Goal: Task Accomplishment & Management: Complete application form

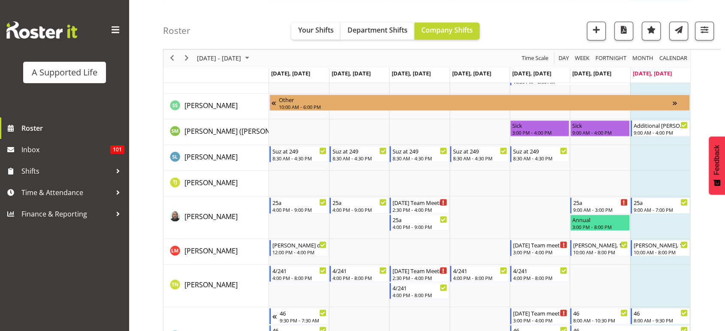
scroll to position [4818, 0]
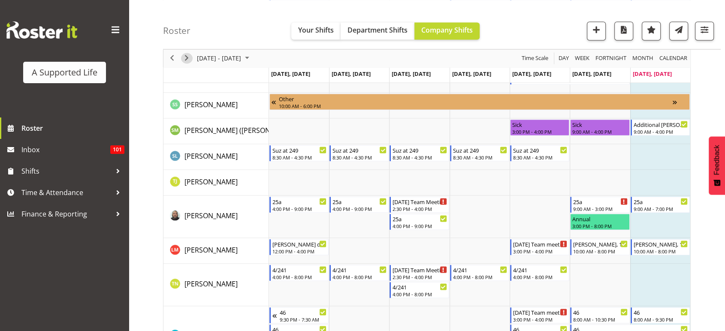
click at [188, 60] on span "Next" at bounding box center [186, 58] width 10 height 11
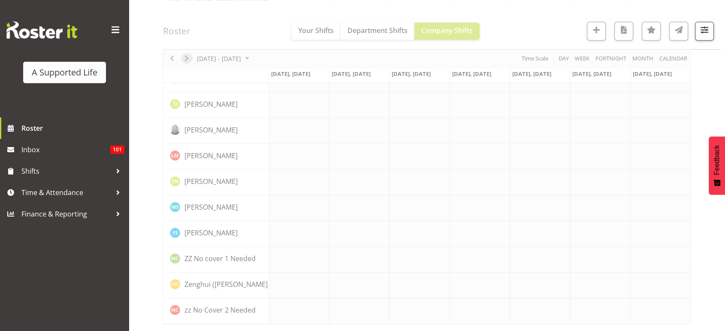
scroll to position [2446, 0]
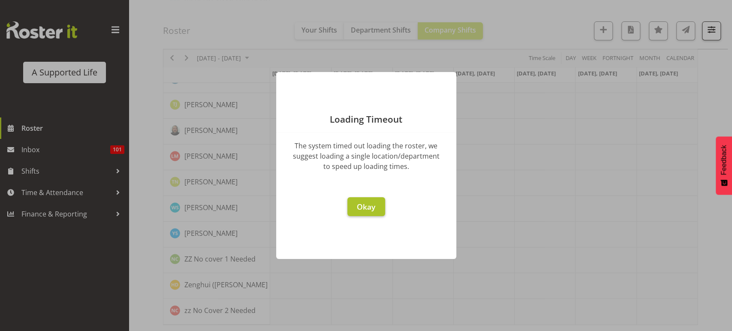
click at [371, 211] on span "Okay" at bounding box center [366, 207] width 18 height 10
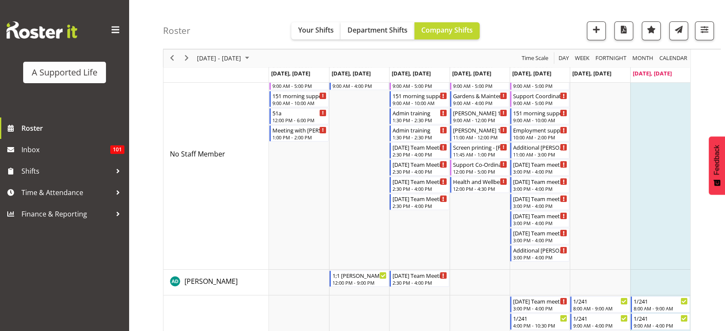
scroll to position [89, 0]
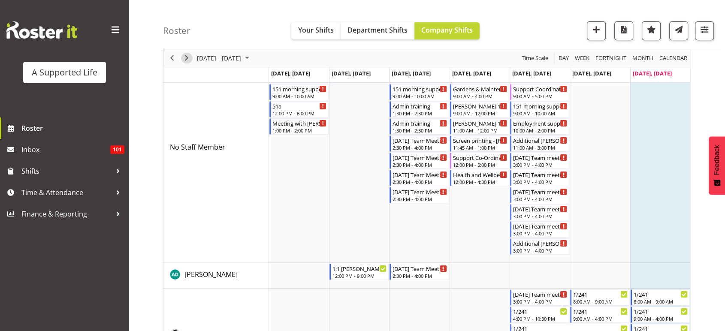
click at [184, 63] on span "Next" at bounding box center [186, 58] width 10 height 11
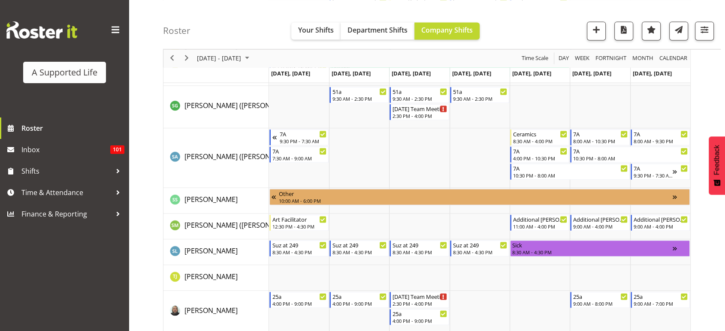
scroll to position [4536, 0]
click at [68, 189] on span "Time & Attendance" at bounding box center [66, 192] width 90 height 13
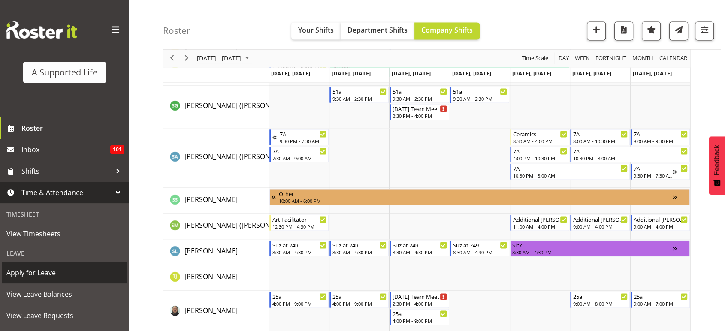
click at [63, 265] on link "Apply for Leave" at bounding box center [64, 272] width 124 height 21
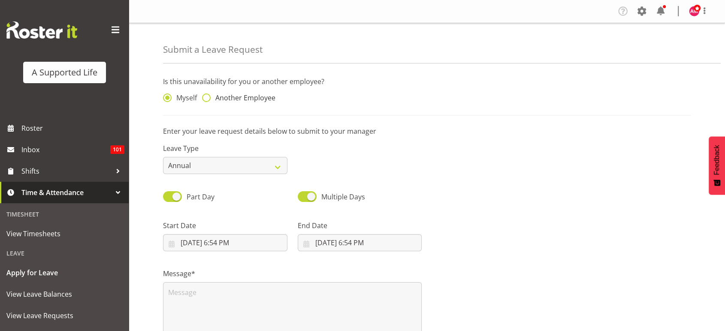
click at [246, 102] on span "Another Employee" at bounding box center [243, 97] width 65 height 9
click at [208, 101] on input "Another Employee" at bounding box center [205, 98] width 6 height 6
radio input "true"
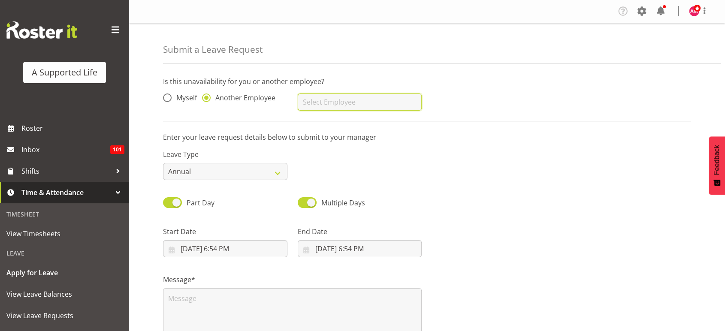
click at [343, 100] on input "text" at bounding box center [360, 101] width 124 height 17
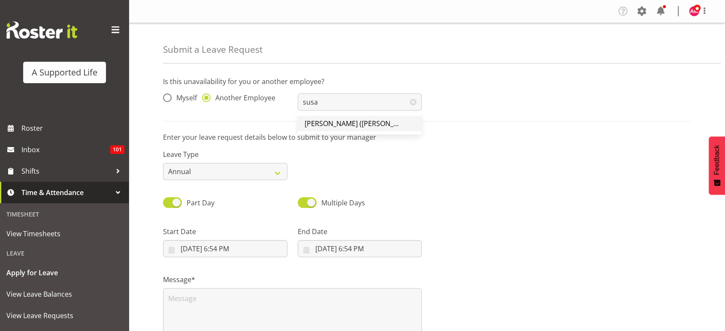
click at [335, 120] on span "[PERSON_NAME] ([PERSON_NAME]" at bounding box center [360, 123] width 110 height 9
type input "[PERSON_NAME] ([PERSON_NAME]"
click at [246, 185] on div "Part Day" at bounding box center [225, 199] width 135 height 29
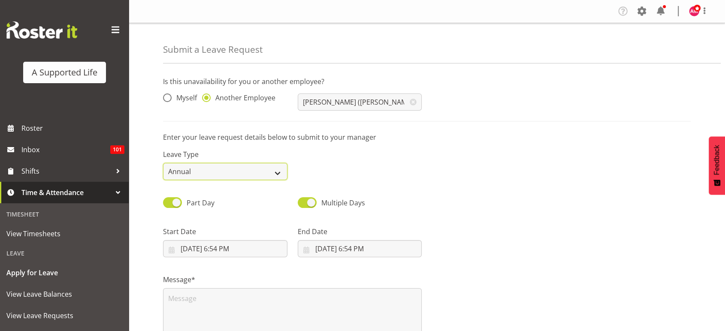
click at [231, 170] on select "Annual Sick Bereavement Domestic Violence Parental Jury Service Day In [GEOGRAP…" at bounding box center [225, 171] width 124 height 17
select select "Sick"
click at [163, 163] on select "Annual Sick Bereavement Domestic Violence Parental Jury Service Day In [GEOGRAP…" at bounding box center [225, 171] width 124 height 17
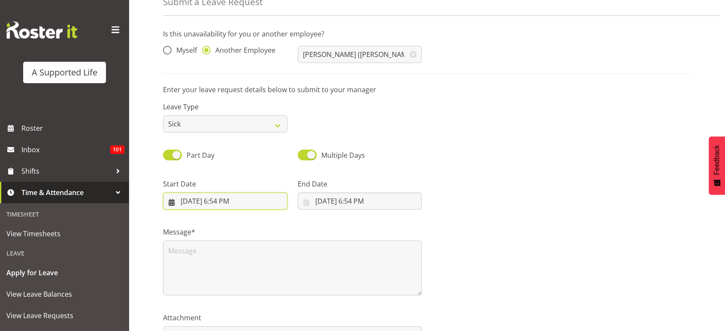
click at [217, 203] on input "8/17/2025, 6:54 PM" at bounding box center [225, 201] width 124 height 17
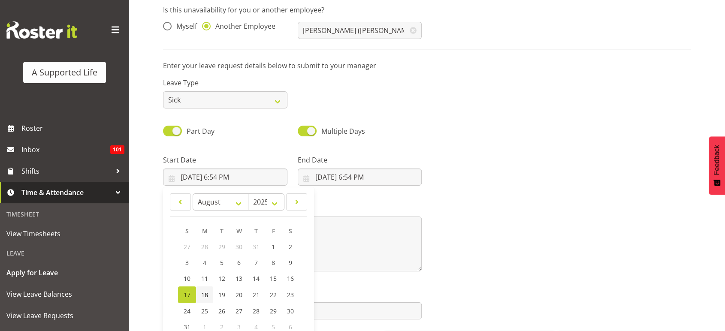
click at [207, 293] on span "18" at bounding box center [204, 295] width 7 height 8
type input "8/18/2025, 6:54 PM"
click at [334, 187] on div "End Date 8/17/2025, 6:54 PM January February March April May June July August S…" at bounding box center [360, 167] width 135 height 48
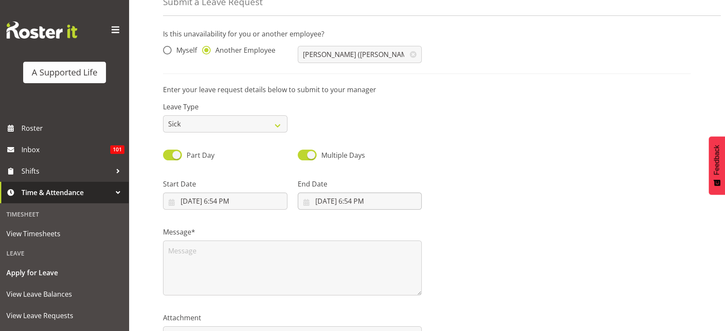
scroll to position [0, 0]
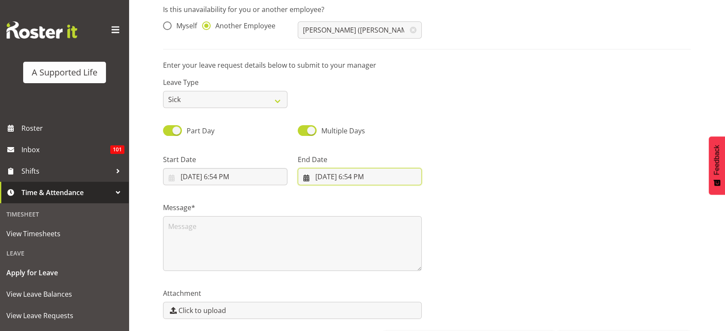
click at [336, 178] on input "8/17/2025, 6:54 PM" at bounding box center [360, 176] width 124 height 17
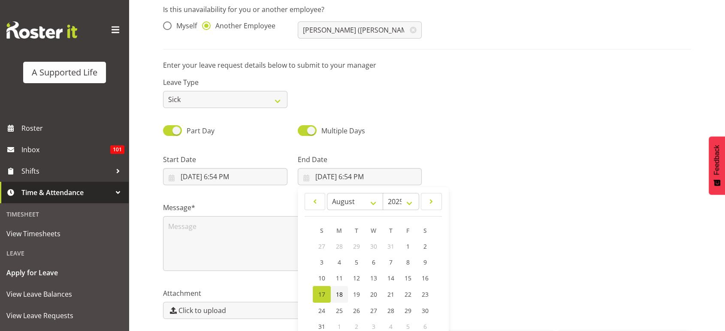
click at [341, 296] on link "18" at bounding box center [339, 294] width 17 height 17
type input "8/18/2025, 6:54 PM"
click at [228, 178] on input "8/18/2025, 6:54 PM" at bounding box center [225, 176] width 124 height 17
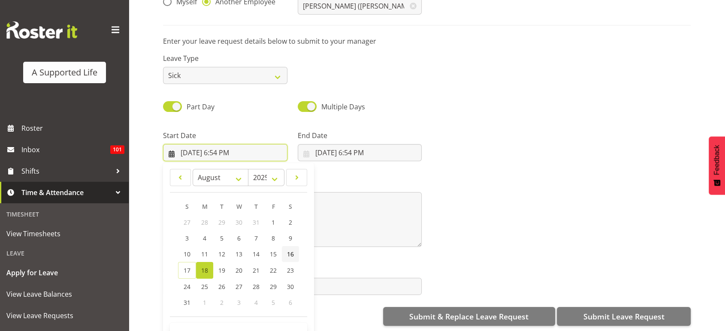
scroll to position [104, 0]
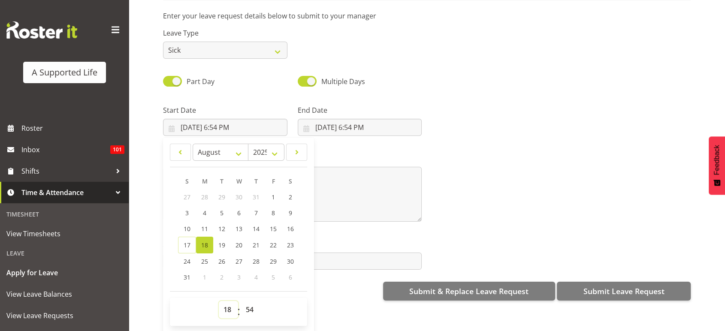
click at [230, 301] on select "00 01 02 03 04 05 06 07 08 09 10 11 12 13 14 15 16 17 18 19 20 21 22 23" at bounding box center [228, 309] width 19 height 17
select select "12"
click at [219, 301] on select "00 01 02 03 04 05 06 07 08 09 10 11 12 13 14 15 16 17 18 19 20 21 22 23" at bounding box center [228, 309] width 19 height 17
type input "8/18/2025, 12:54 PM"
click at [250, 302] on select "00 01 02 03 04 05 06 07 08 09 10 11 12 13 14 15 16 17 18 19 20 21 22 23 24 25 2…" at bounding box center [250, 309] width 19 height 17
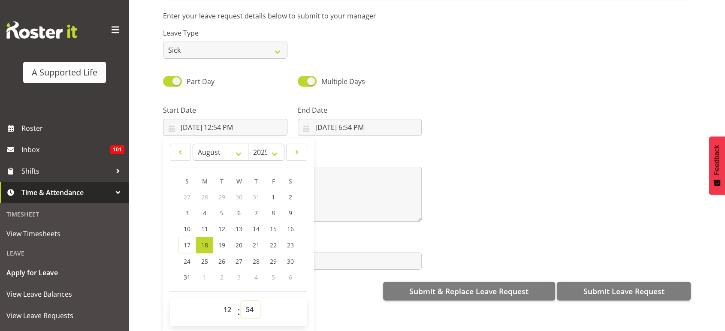
select select "30"
click at [241, 301] on select "00 01 02 03 04 05 06 07 08 09 10 11 12 13 14 15 16 17 18 19 20 21 22 23 24 25 2…" at bounding box center [250, 309] width 19 height 17
type input "8/18/2025, 12:30 PM"
click at [343, 119] on input "8/18/2025, 6:54 PM" at bounding box center [360, 127] width 124 height 17
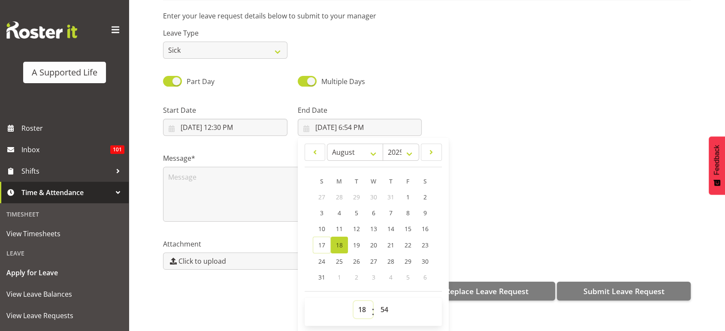
click at [364, 304] on select "00 01 02 03 04 05 06 07 08 09 10 11 12 13 14 15 16 17 18 19 20 21 22 23" at bounding box center [362, 309] width 19 height 17
select select "16"
click at [353, 301] on select "00 01 02 03 04 05 06 07 08 09 10 11 12 13 14 15 16 17 18 19 20 21 22 23" at bounding box center [362, 309] width 19 height 17
type input "8/18/2025, 4:54 PM"
click at [385, 301] on select "00 01 02 03 04 05 06 07 08 09 10 11 12 13 14 15 16 17 18 19 20 21 22 23 24 25 2…" at bounding box center [385, 309] width 19 height 17
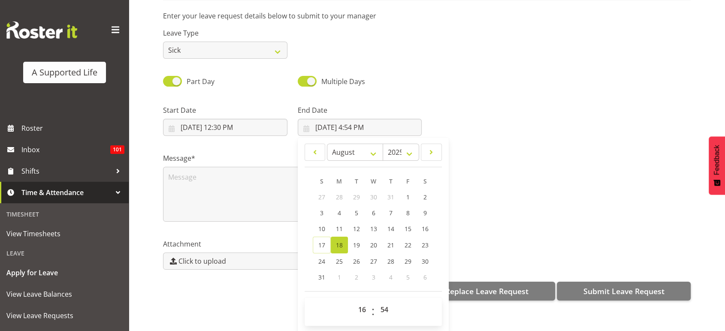
click at [390, 32] on div "Leave Type Annual Sick Bereavement Domestic Violence Parental Jury Service Day …" at bounding box center [427, 40] width 538 height 48
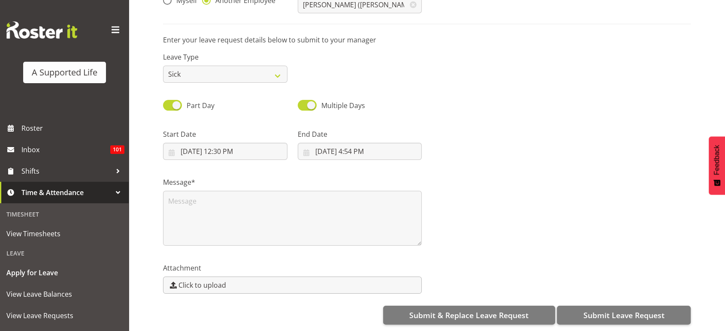
scroll to position [0, 0]
click at [383, 151] on input "8/18/2025, 4:54 PM" at bounding box center [360, 151] width 124 height 17
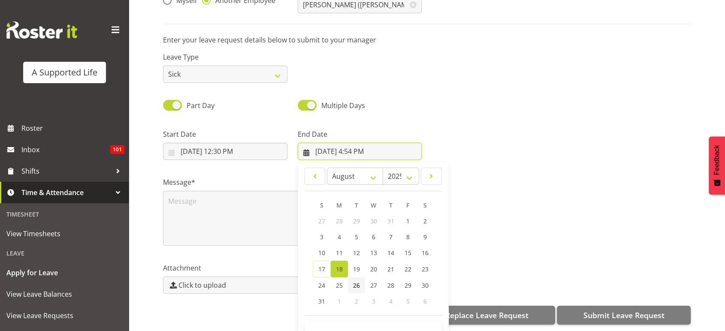
scroll to position [24, 0]
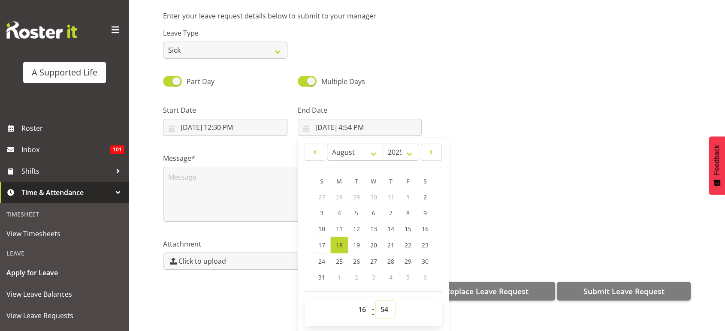
click at [384, 301] on select "00 01 02 03 04 05 06 07 08 09 10 11 12 13 14 15 16 17 18 19 20 21 22 23 24 25 2…" at bounding box center [385, 309] width 19 height 17
select select "30"
click at [376, 301] on select "00 01 02 03 04 05 06 07 08 09 10 11 12 13 14 15 16 17 18 19 20 21 22 23 24 25 2…" at bounding box center [385, 309] width 19 height 17
type input "8/18/2025, 4:30 PM"
click at [487, 111] on div at bounding box center [561, 117] width 269 height 48
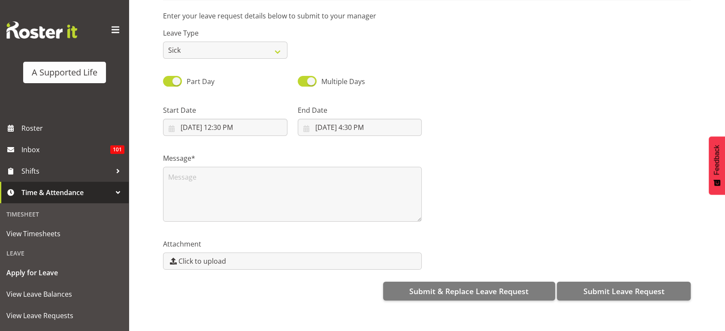
scroll to position [0, 0]
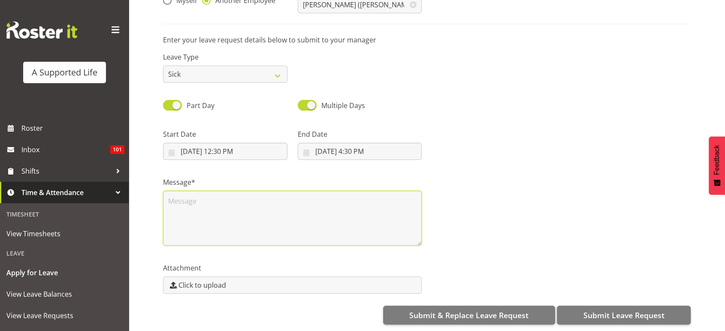
click at [285, 218] on textarea at bounding box center [292, 218] width 259 height 55
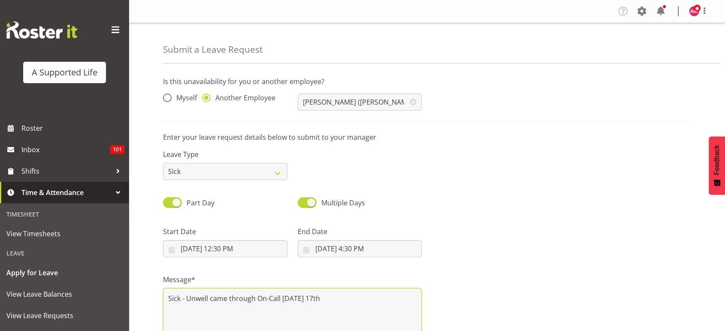
scroll to position [104, 0]
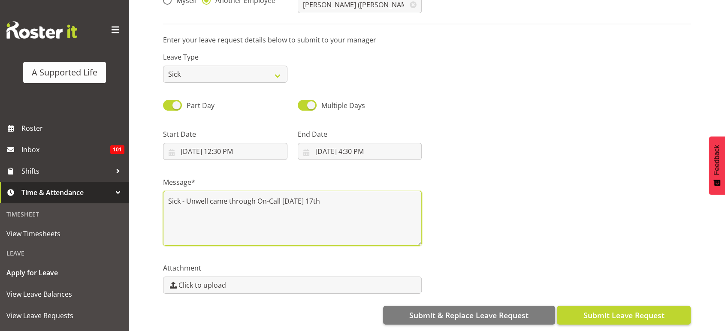
type textarea "Sick - Unwell came through On-Call on Sunday 17th"
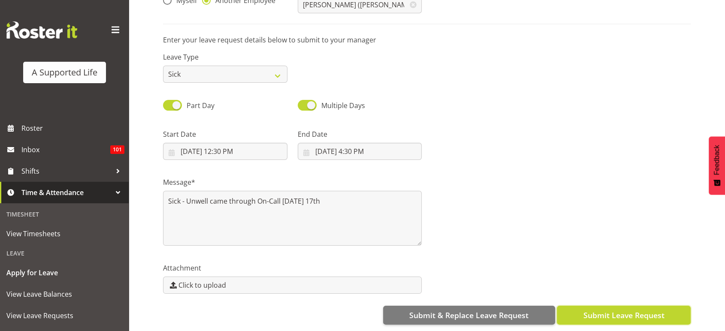
click at [611, 310] on span "Submit Leave Request" at bounding box center [623, 315] width 81 height 11
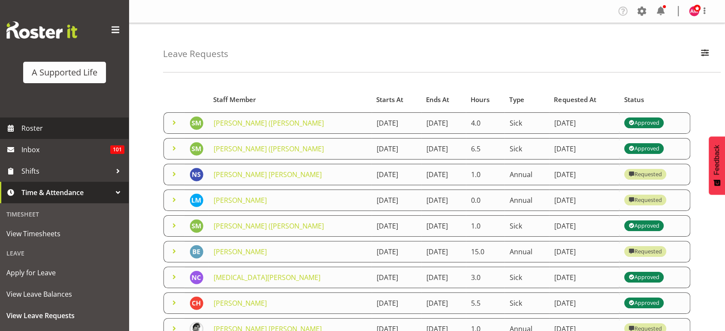
click at [58, 120] on link "Roster" at bounding box center [64, 128] width 129 height 21
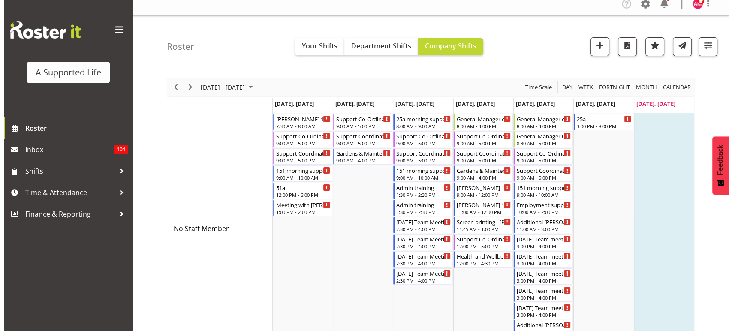
scroll to position [1, 0]
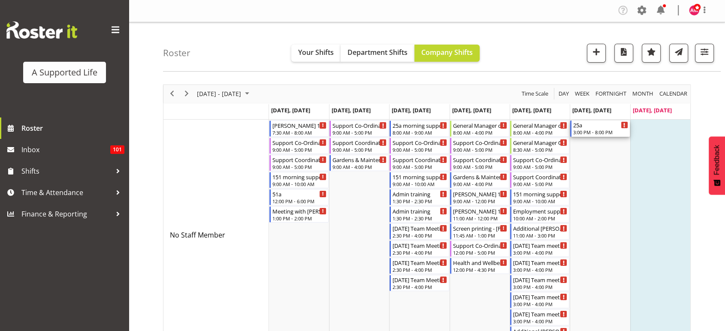
click at [592, 127] on div "25a" at bounding box center [600, 125] width 54 height 9
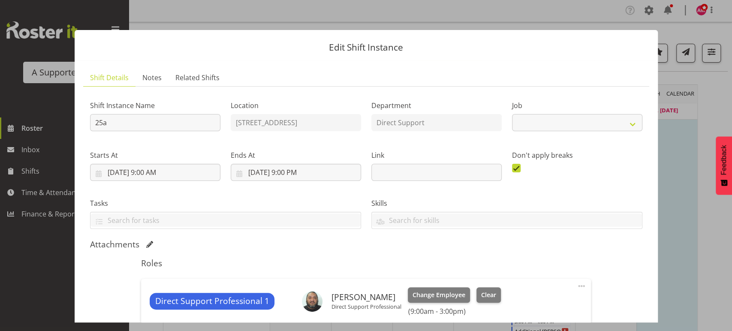
select select "4112"
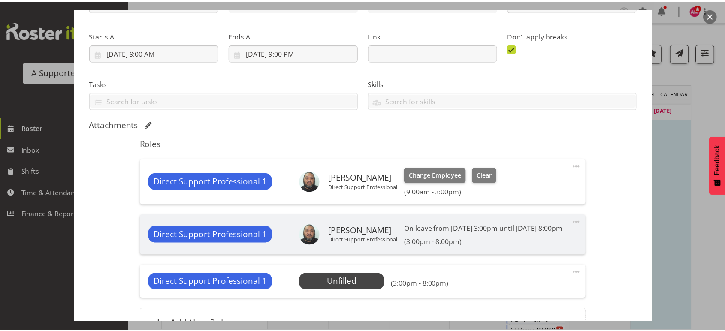
scroll to position [221, 0]
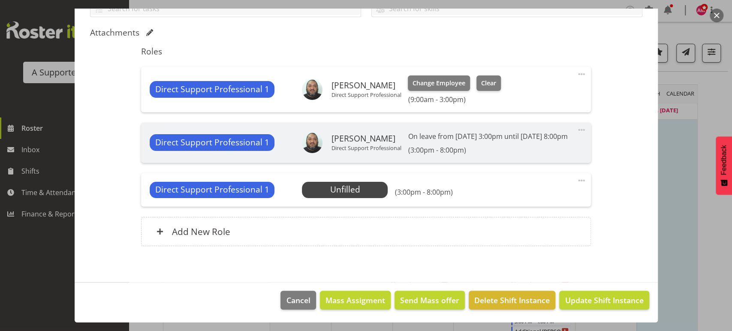
click at [709, 257] on div at bounding box center [366, 165] width 732 height 331
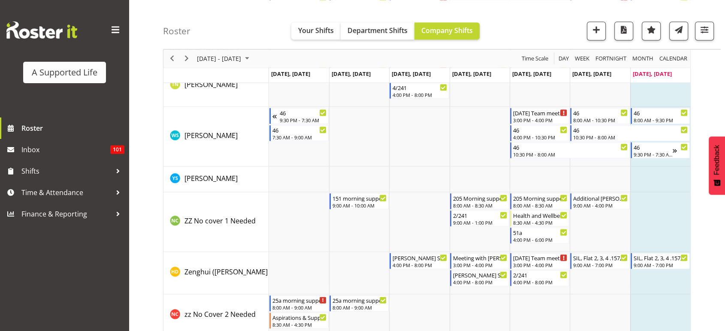
scroll to position [5000, 0]
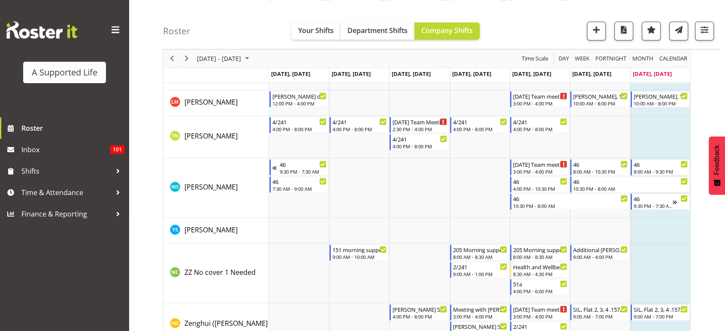
click at [502, 24] on div "Roster Your Shifts Department Shifts Company Shifts All Locations Clear 1.241 E…" at bounding box center [442, 24] width 558 height 49
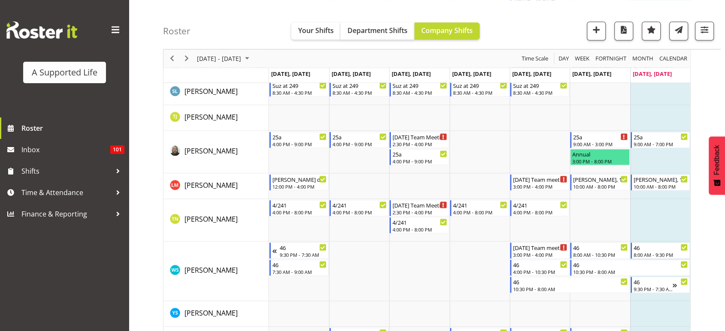
scroll to position [4916, 0]
click at [191, 57] on span "Next" at bounding box center [186, 58] width 10 height 11
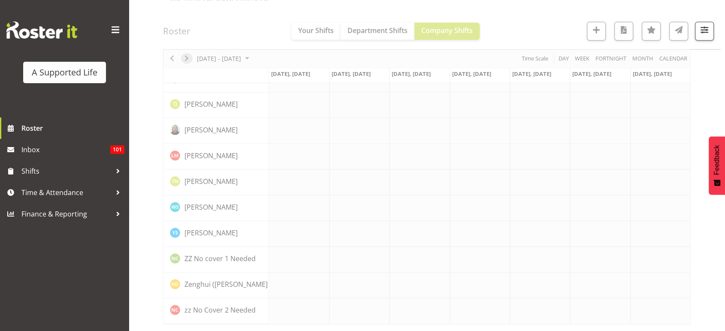
scroll to position [2446, 0]
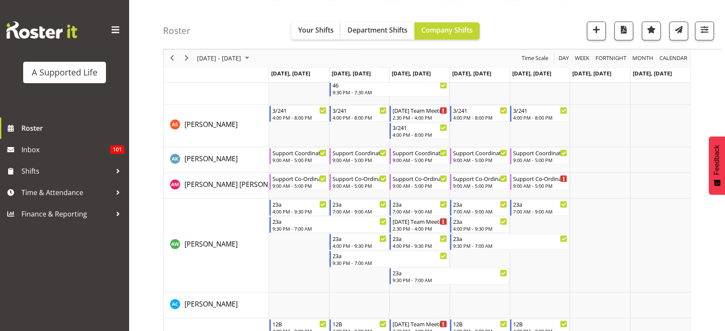
scroll to position [453, 0]
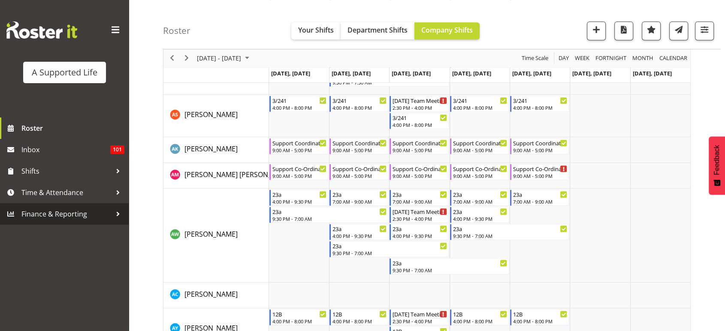
click at [63, 214] on span "Finance & Reporting" at bounding box center [66, 214] width 90 height 13
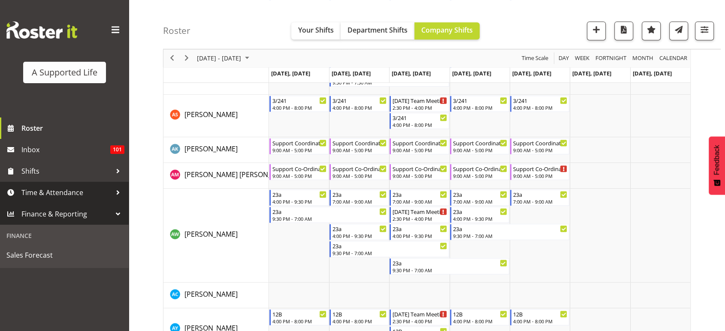
click at [55, 188] on span "Time & Attendance" at bounding box center [66, 192] width 90 height 13
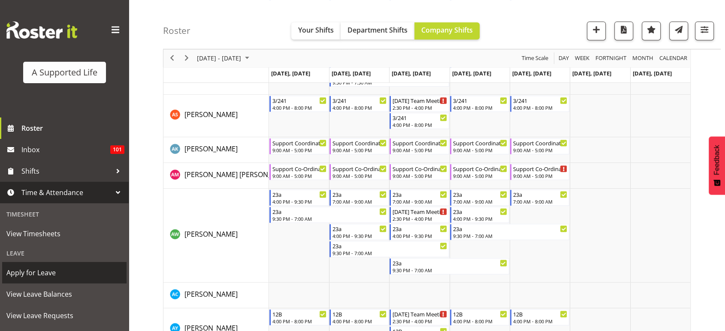
click at [63, 274] on span "Apply for Leave" at bounding box center [64, 272] width 116 height 13
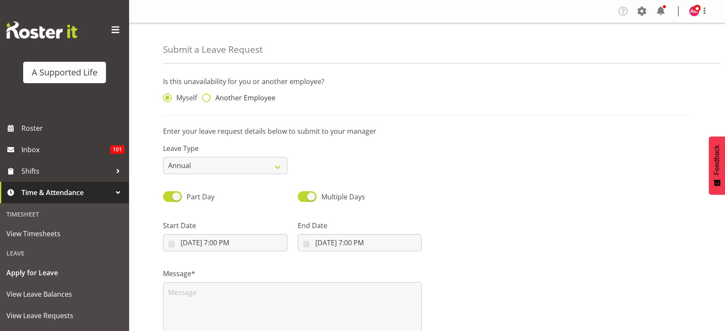
click at [238, 100] on span "Another Employee" at bounding box center [243, 97] width 65 height 9
click at [208, 100] on input "Another Employee" at bounding box center [205, 98] width 6 height 6
radio input "true"
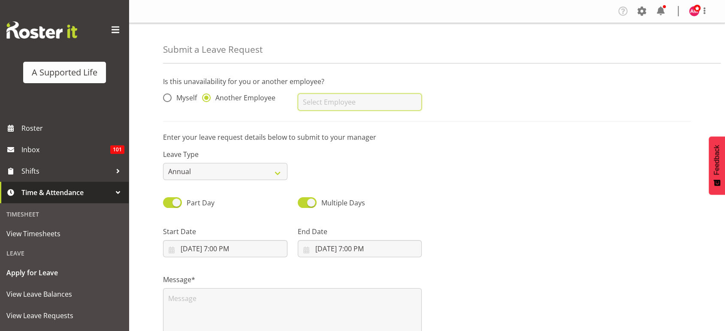
click at [356, 100] on input "text" at bounding box center [360, 101] width 124 height 17
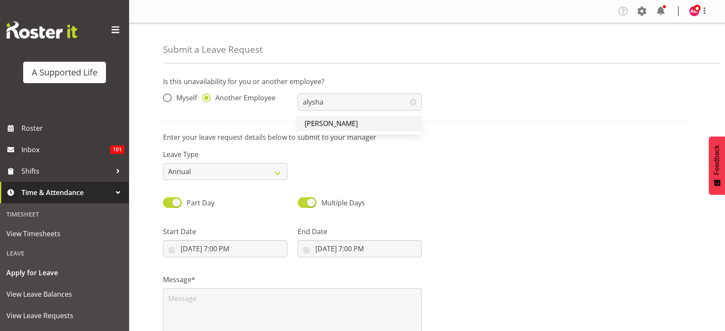
click at [336, 122] on span "[PERSON_NAME]" at bounding box center [331, 123] width 53 height 9
type input "[PERSON_NAME]"
click at [235, 168] on select "Annual Sick Bereavement Domestic Violence Parental Jury Service Day In [GEOGRAP…" at bounding box center [225, 171] width 124 height 17
select select "Sick"
click at [163, 163] on select "Annual Sick Bereavement Domestic Violence Parental Jury Service Day In [GEOGRAP…" at bounding box center [225, 171] width 124 height 17
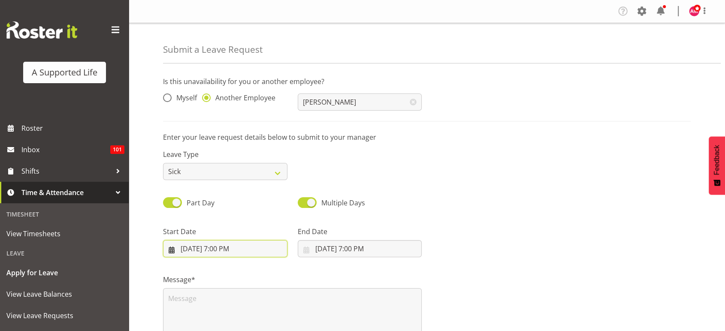
click at [221, 256] on input "[DATE] 7:00 PM" at bounding box center [225, 248] width 124 height 17
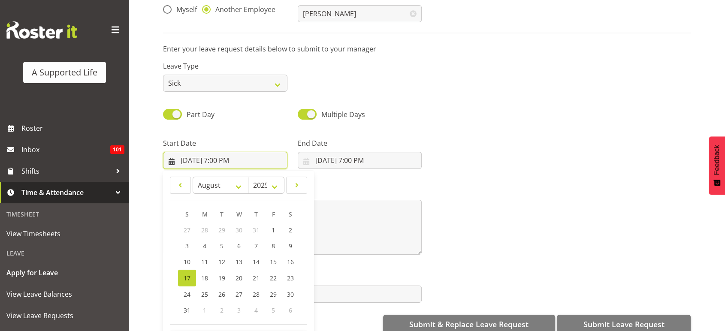
scroll to position [104, 0]
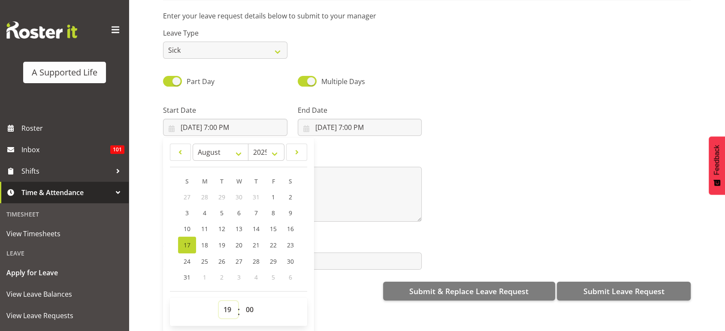
click at [229, 302] on select "00 01 02 03 04 05 06 07 08 09 10 11 12 13 14 15 16 17 18 19 20 21 22 23" at bounding box center [228, 309] width 19 height 17
click at [206, 241] on span "18" at bounding box center [204, 245] width 7 height 8
type input "8/18/2025, 7:00 PM"
click at [228, 301] on select "00 01 02 03 04 05 06 07 08 09 10 11 12 13 14 15 16 17 18 19 20 21 22 23" at bounding box center [228, 309] width 19 height 17
select select "16"
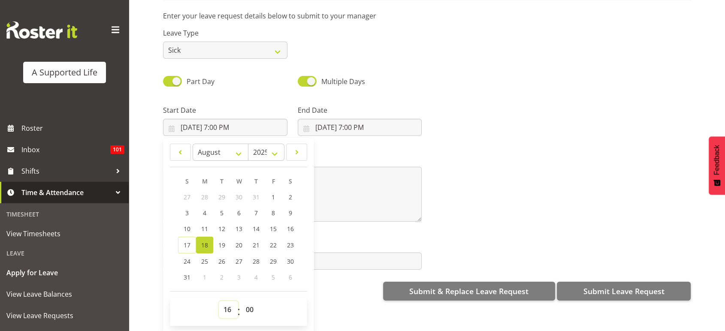
click at [219, 301] on select "00 01 02 03 04 05 06 07 08 09 10 11 12 13 14 15 16 17 18 19 20 21 22 23" at bounding box center [228, 309] width 19 height 17
type input "8/18/2025, 4:00 PM"
click at [353, 120] on input "8/17/2025, 7:00 PM" at bounding box center [360, 127] width 124 height 17
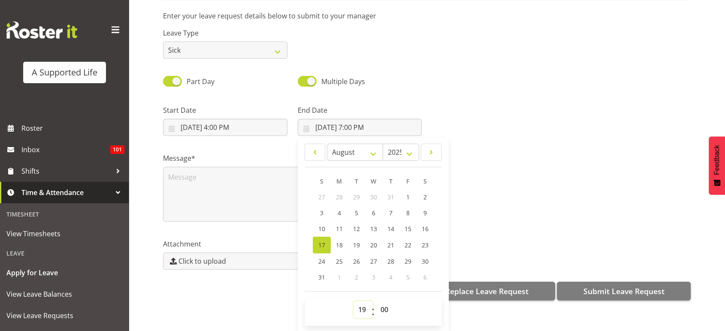
click at [366, 301] on select "00 01 02 03 04 05 06 07 08 09 10 11 12 13 14 15 16 17 18 19 20 21 22 23" at bounding box center [362, 309] width 19 height 17
click at [344, 149] on select "January February March April May June July August September October November De…" at bounding box center [355, 152] width 56 height 17
click at [399, 298] on div "00 01 02 03 04 05 06 07 08 09 10 11 12 13 14 15 16 17 18 19 20 21 22 23 : 00 01…" at bounding box center [373, 312] width 137 height 28
click at [362, 302] on select "00 01 02 03 04 05 06 07 08 09 10 11 12 13 14 15 16 17 18 19 20 21 22 23" at bounding box center [362, 309] width 19 height 17
select select "9"
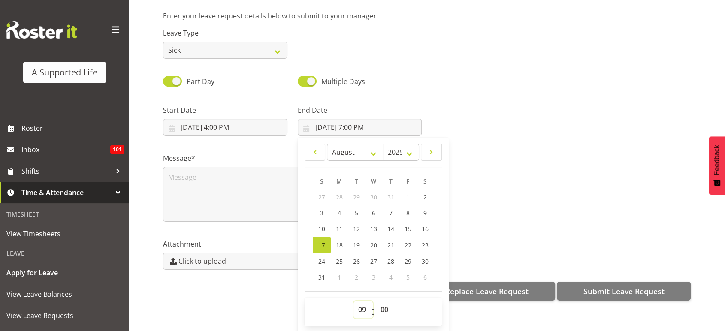
click at [353, 301] on select "00 01 02 03 04 05 06 07 08 09 10 11 12 13 14 15 16 17 18 19 20 21 22 23" at bounding box center [362, 309] width 19 height 17
click at [353, 241] on span "19" at bounding box center [356, 245] width 7 height 8
type input "8/19/2025, 9:00 AM"
click at [482, 211] on div "Message*" at bounding box center [427, 184] width 538 height 86
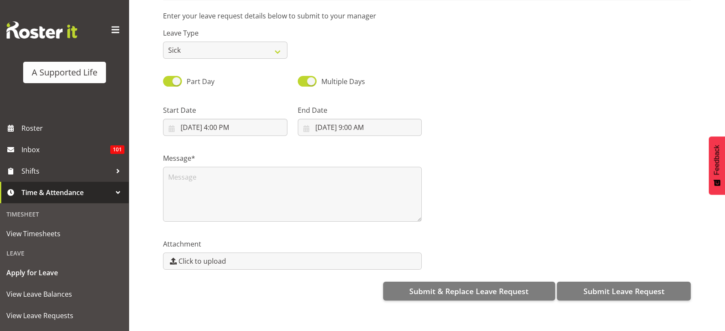
scroll to position [0, 0]
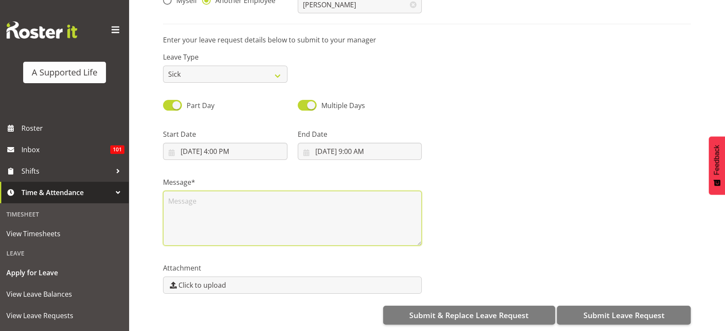
click at [319, 216] on textarea at bounding box center [292, 218] width 259 height 55
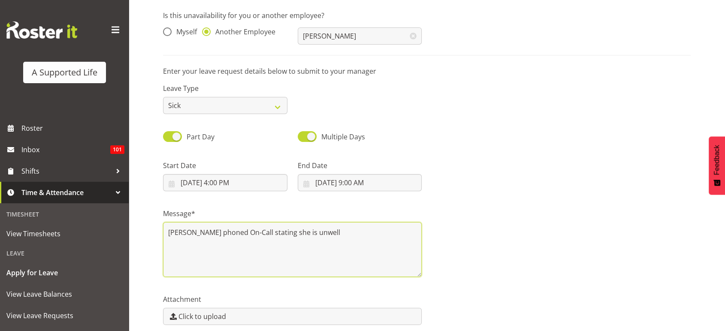
scroll to position [104, 0]
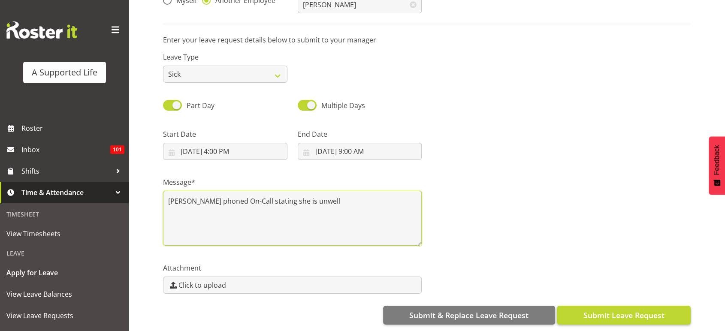
type textarea "Alysha phoned On-Call stating she is unwell"
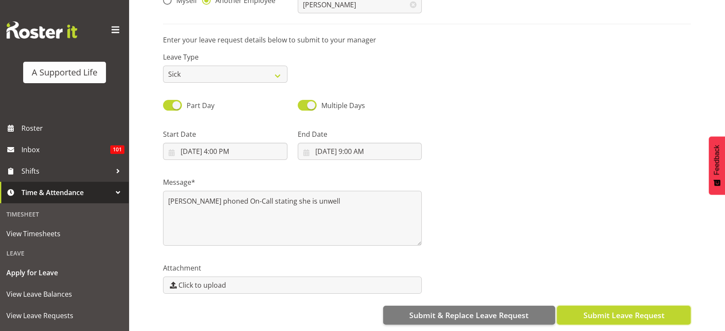
click at [634, 314] on button "Submit Leave Request" at bounding box center [624, 315] width 134 height 19
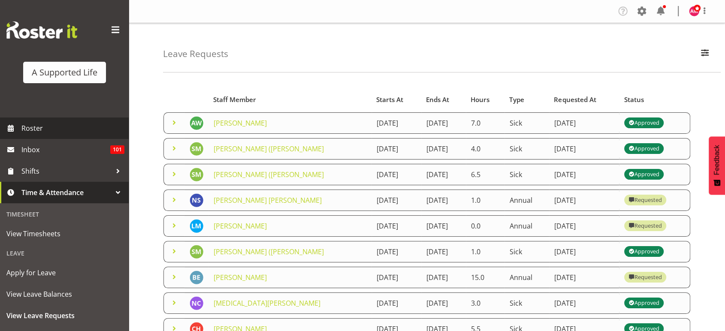
click at [24, 132] on span "Roster" at bounding box center [72, 128] width 103 height 13
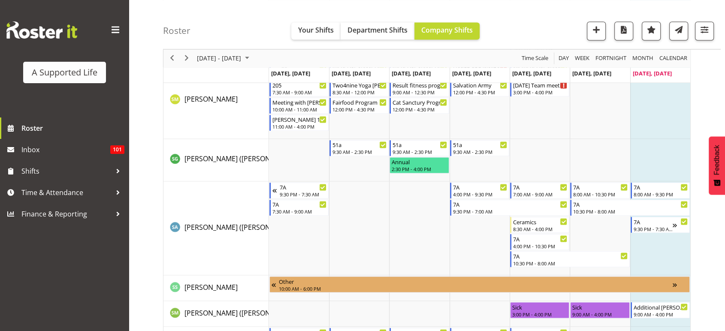
scroll to position [4675, 0]
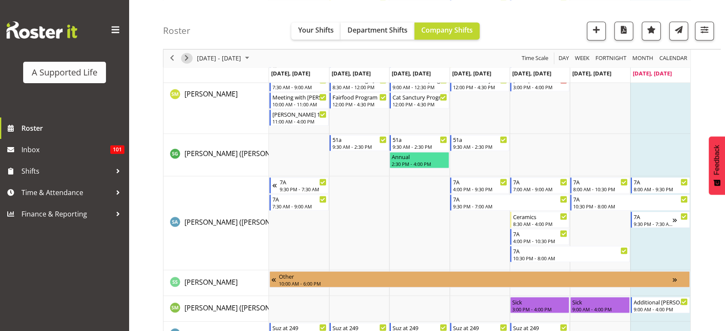
click at [189, 54] on span "Next" at bounding box center [186, 58] width 10 height 11
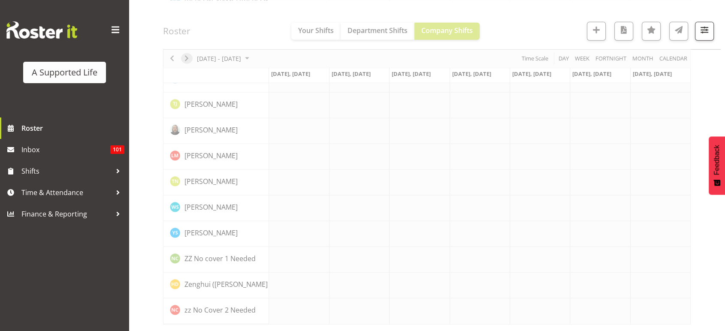
scroll to position [2446, 0]
